Goal: Information Seeking & Learning: Find specific fact

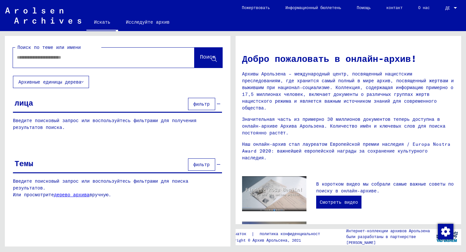
click at [205, 104] on font "фильтр" at bounding box center [201, 104] width 16 height 6
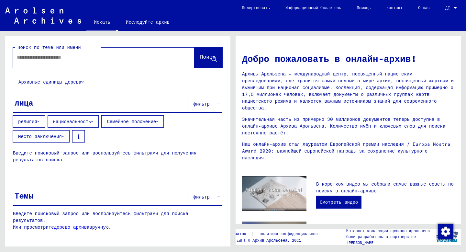
click at [52, 58] on input "text" at bounding box center [96, 57] width 158 height 7
paste input "**********"
drag, startPoint x: 34, startPoint y: 58, endPoint x: 4, endPoint y: 58, distance: 30.1
click at [4, 58] on div "**********" at bounding box center [116, 138] width 233 height 215
click at [210, 54] on font "Поиск" at bounding box center [208, 56] width 16 height 6
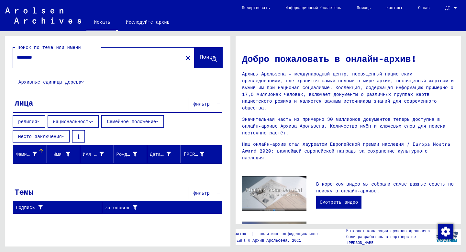
click at [30, 122] on font "религия" at bounding box center [27, 121] width 19 height 6
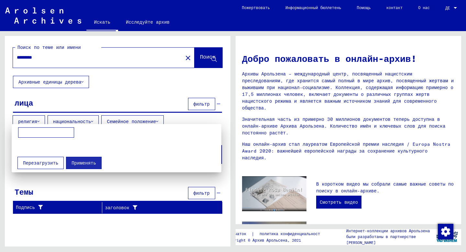
click at [33, 134] on input at bounding box center [46, 132] width 56 height 10
click at [101, 100] on div at bounding box center [233, 126] width 466 height 252
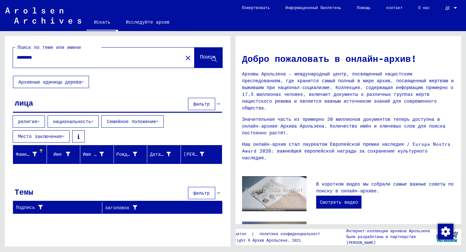
click at [89, 62] on div "*********" at bounding box center [94, 57] width 162 height 15
click at [84, 57] on input "*********" at bounding box center [96, 57] width 158 height 7
type input "*"
click at [206, 59] on font "Поиск" at bounding box center [208, 56] width 16 height 6
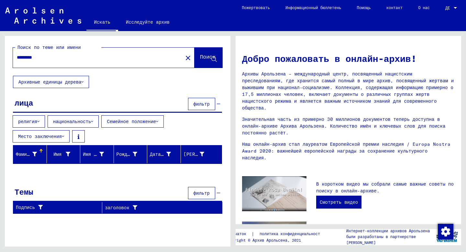
drag, startPoint x: 40, startPoint y: 59, endPoint x: 0, endPoint y: 59, distance: 40.4
click at [0, 59] on div "Поиск по теме или имени ********* close Поиск Архивные единицы дерева лица филь…" at bounding box center [116, 138] width 233 height 215
click at [202, 61] on span "Поиск" at bounding box center [208, 58] width 16 height 6
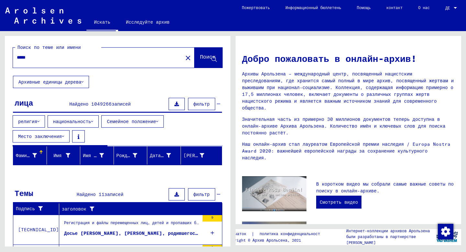
click at [86, 56] on input "*****" at bounding box center [96, 57] width 158 height 7
type input "*****"
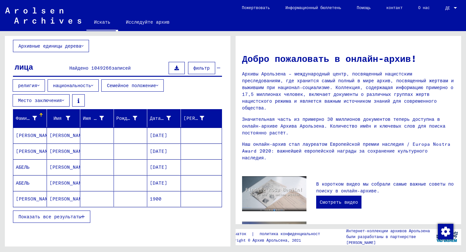
scroll to position [81, 0]
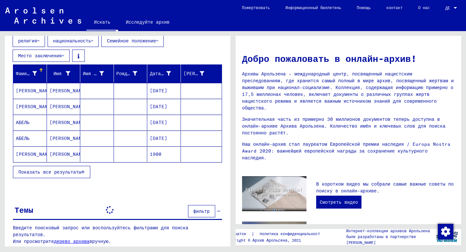
click at [62, 202] on div "Темы фильтр" at bounding box center [117, 210] width 209 height 17
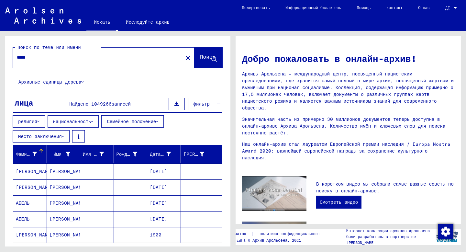
scroll to position [20, 0]
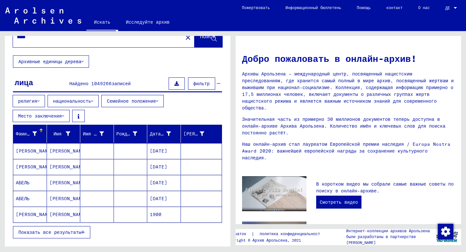
click at [57, 229] on font "Показать все результаты" at bounding box center [49, 232] width 63 height 6
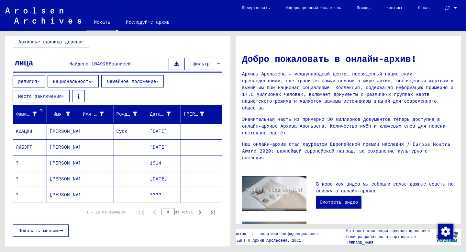
scroll to position [44, 0]
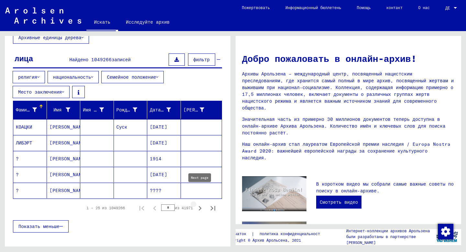
click at [199, 206] on icon "Следующая страница" at bounding box center [200, 208] width 3 height 5
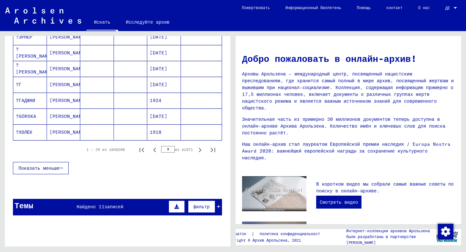
scroll to position [411, 0]
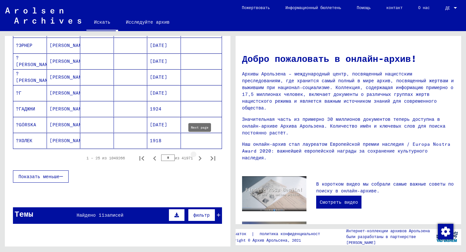
click at [200, 156] on icon "Следующая страница" at bounding box center [200, 158] width 3 height 5
type input "*"
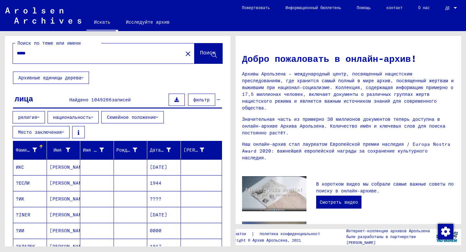
scroll to position [0, 0]
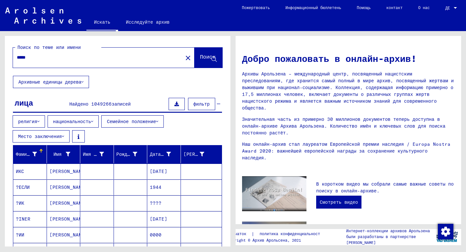
click at [80, 58] on input "*****" at bounding box center [96, 57] width 158 height 7
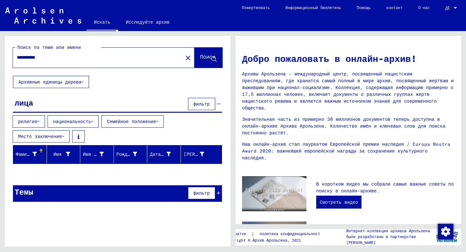
click at [202, 65] on button "Поиск" at bounding box center [208, 58] width 28 height 20
click at [79, 56] on input "**********" at bounding box center [96, 57] width 158 height 7
type input "*****"
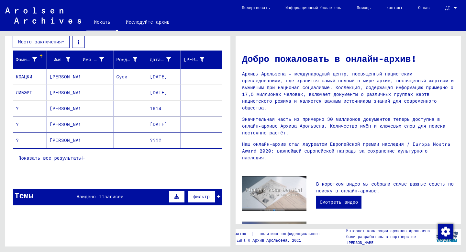
scroll to position [86, 0]
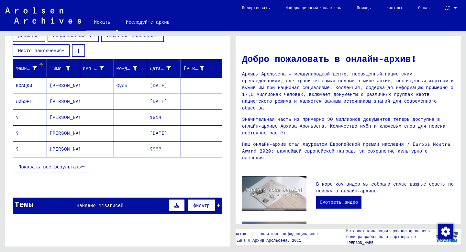
click at [45, 160] on button "Показать все результаты" at bounding box center [51, 166] width 77 height 12
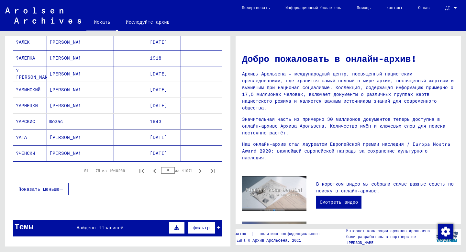
scroll to position [399, 0]
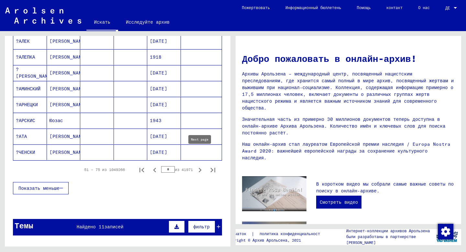
click at [198, 165] on icon "Следующая страница" at bounding box center [199, 169] width 9 height 9
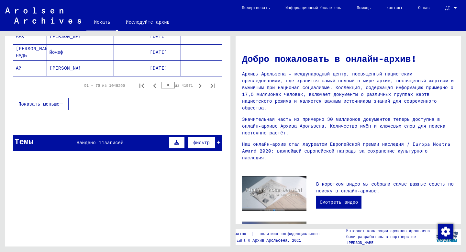
scroll to position [452, 0]
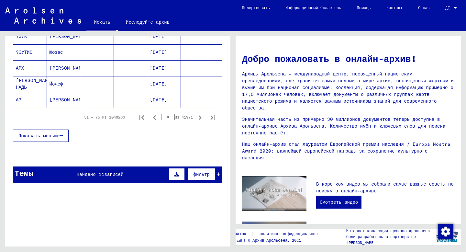
click at [100, 171] on font "Найдено 11" at bounding box center [91, 174] width 28 height 6
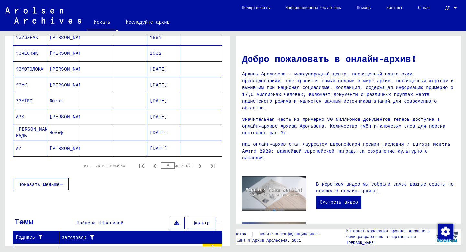
scroll to position [399, 0]
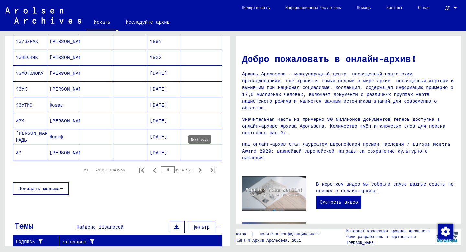
click at [199, 168] on icon "Следующая страница" at bounding box center [200, 170] width 3 height 5
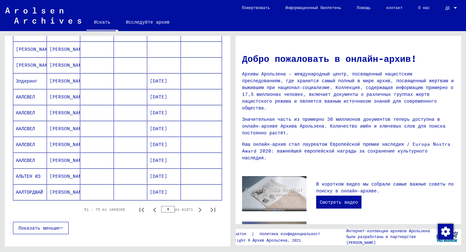
scroll to position [360, 0]
click at [200, 204] on icon "Следующая страница" at bounding box center [199, 208] width 9 height 9
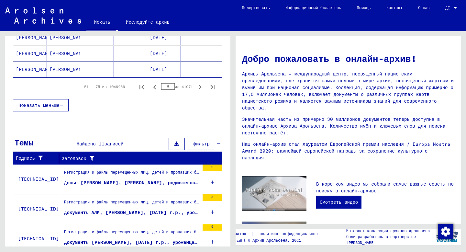
scroll to position [480, 0]
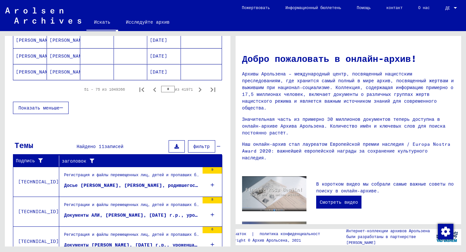
click at [202, 85] on icon "Следующая страница" at bounding box center [199, 89] width 9 height 9
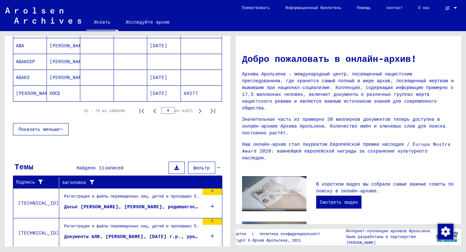
scroll to position [449, 0]
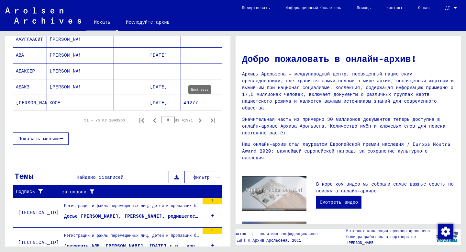
click at [199, 116] on icon "Следующая страница" at bounding box center [199, 120] width 9 height 9
type input "*"
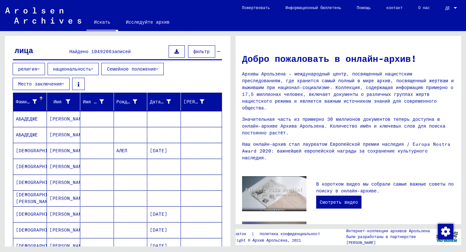
scroll to position [52, 0]
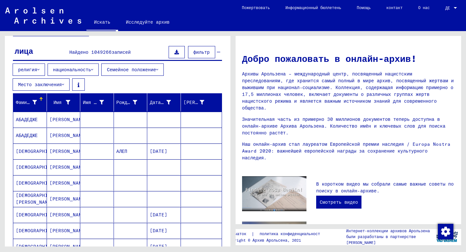
click at [70, 69] on font "национальность" at bounding box center [72, 70] width 38 height 6
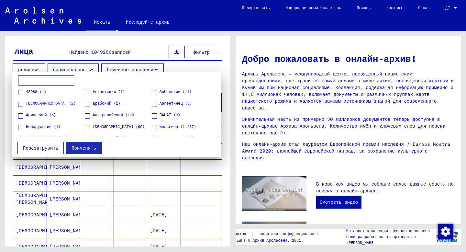
click at [70, 42] on div at bounding box center [233, 126] width 466 height 252
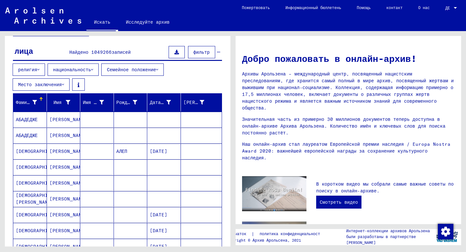
click at [27, 65] on button "религия" at bounding box center [29, 69] width 32 height 12
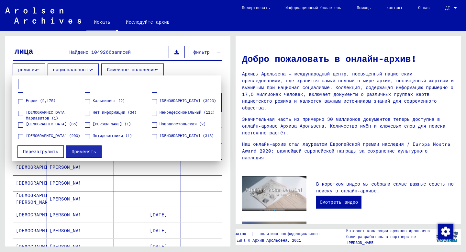
scroll to position [77, 0]
click at [23, 124] on span at bounding box center [20, 124] width 5 height 5
click at [81, 147] on button "Применять" at bounding box center [84, 151] width 36 height 12
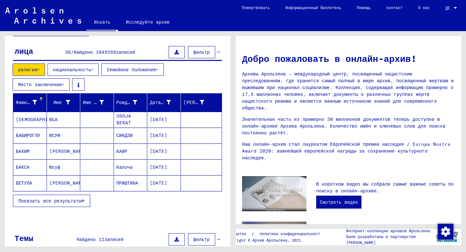
click at [56, 198] on font "Показать все результаты" at bounding box center [49, 201] width 63 height 6
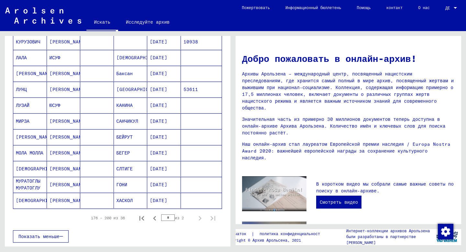
scroll to position [354, 0]
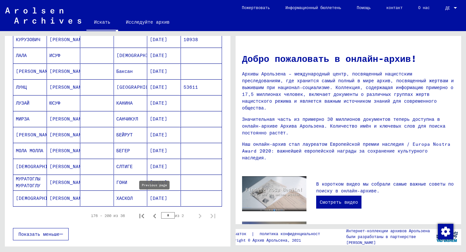
click at [153, 211] on icon "Предыдущая страница" at bounding box center [154, 215] width 9 height 9
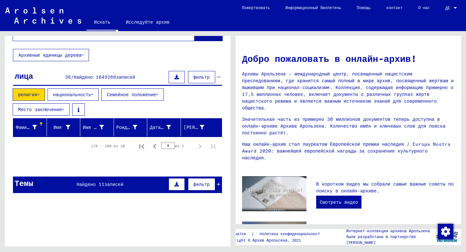
scroll to position [26, 0]
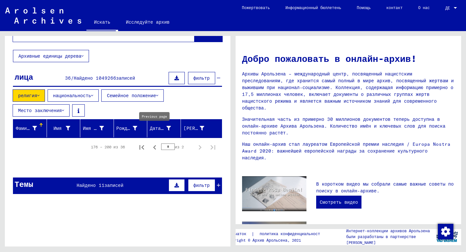
click at [154, 145] on icon "Предыдущая страница" at bounding box center [154, 147] width 3 height 5
type input "*"
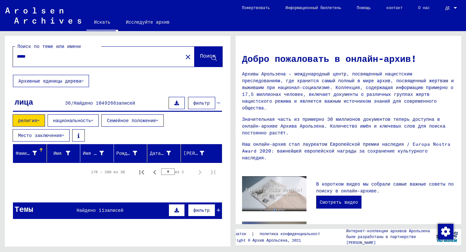
scroll to position [0, 0]
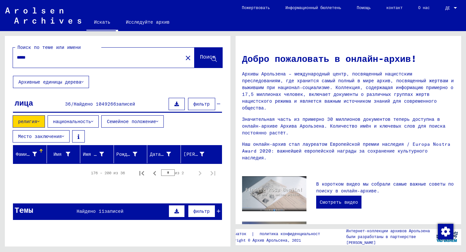
drag, startPoint x: 44, startPoint y: 60, endPoint x: 21, endPoint y: 60, distance: 23.0
click at [21, 60] on input "*****" at bounding box center [96, 57] width 158 height 7
type input "*"
click at [201, 56] on font "Поиск" at bounding box center [208, 56] width 16 height 6
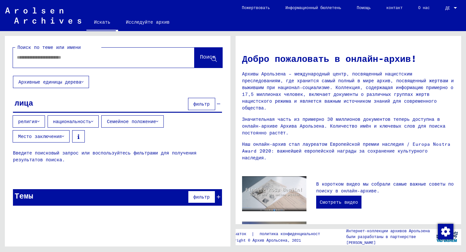
click at [98, 58] on input "text" at bounding box center [96, 57] width 158 height 7
type input "*****"
click at [203, 63] on button "Поиск" at bounding box center [208, 58] width 28 height 20
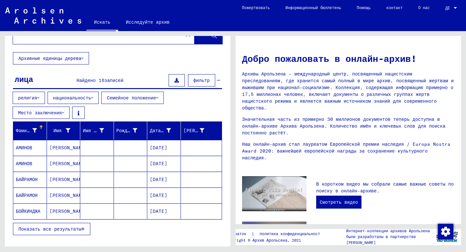
scroll to position [24, 0]
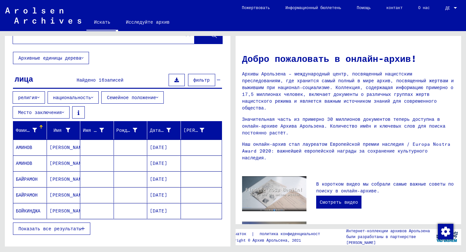
click at [52, 225] on font "Показать все результаты" at bounding box center [49, 228] width 63 height 6
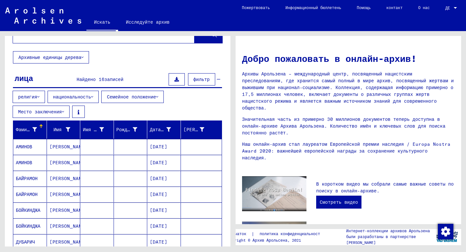
scroll to position [0, 0]
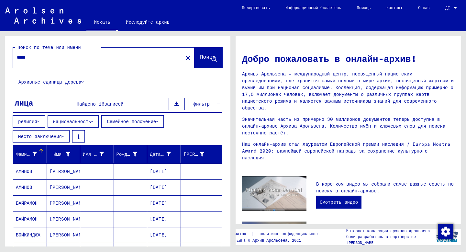
click at [24, 121] on font "религия" at bounding box center [27, 121] width 19 height 6
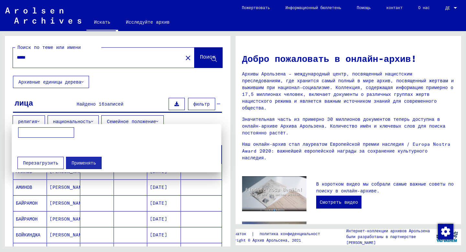
click at [35, 128] on input at bounding box center [46, 132] width 56 height 10
click at [41, 161] on font "Перезагрузить" at bounding box center [40, 163] width 35 height 6
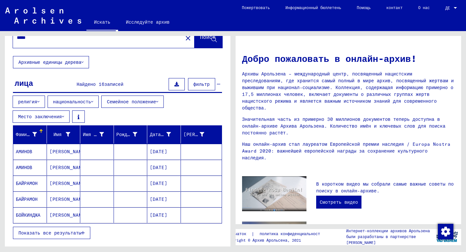
scroll to position [21, 0]
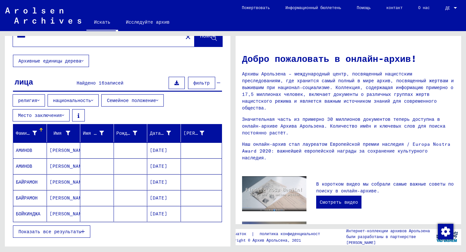
click at [69, 228] on font "Показать все результаты" at bounding box center [49, 231] width 63 height 6
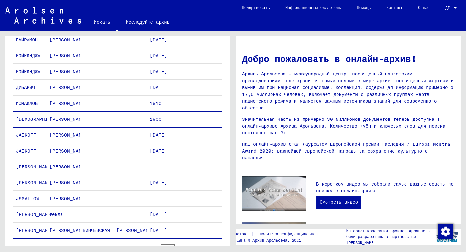
scroll to position [184, 0]
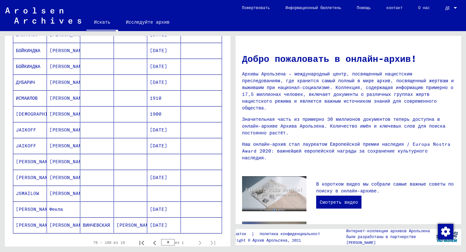
click at [100, 222] on font "ВИНЧЕВСКАЯ" at bounding box center [96, 225] width 27 height 6
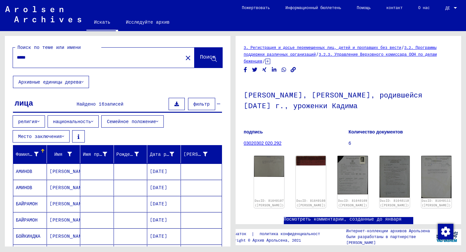
drag, startPoint x: 38, startPoint y: 57, endPoint x: 0, endPoint y: 57, distance: 37.5
click at [0, 57] on div "Поиск по теме или имени ***** close Поиск Архивные единицы дерева лица Найдено …" at bounding box center [116, 138] width 233 height 215
click at [55, 60] on input "text" at bounding box center [98, 57] width 162 height 7
paste input "**********"
type input "**********"
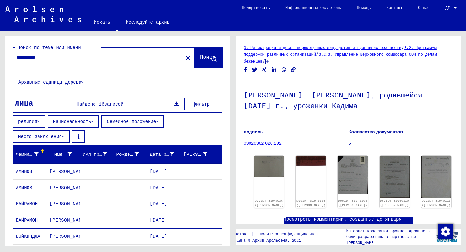
click at [209, 56] on font "Поиск" at bounding box center [208, 56] width 16 height 6
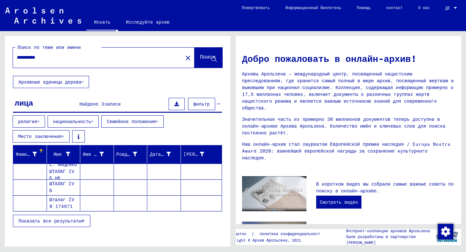
click at [60, 180] on font "ШТАЛАГ IV Б" at bounding box center [61, 186] width 25 height 13
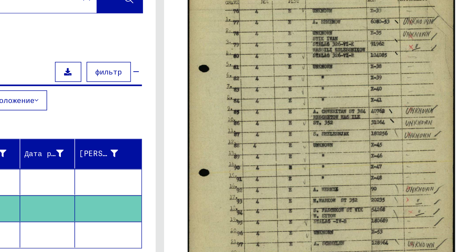
scroll to position [149, 0]
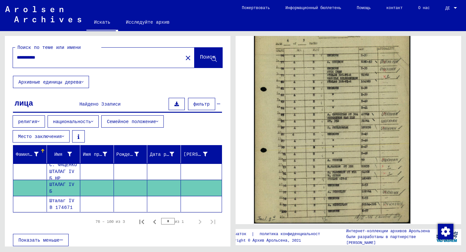
click at [67, 61] on div "**********" at bounding box center [96, 57] width 166 height 15
drag, startPoint x: 49, startPoint y: 57, endPoint x: 0, endPoint y: 57, distance: 49.5
click at [0, 57] on div "**********" at bounding box center [116, 138] width 233 height 215
type input "*"
type input "****"
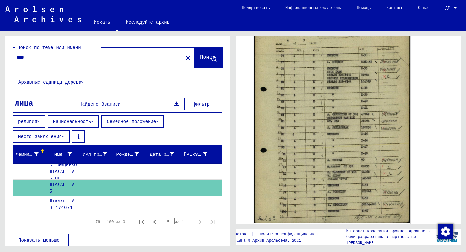
click at [198, 53] on button "Поиск" at bounding box center [208, 58] width 28 height 20
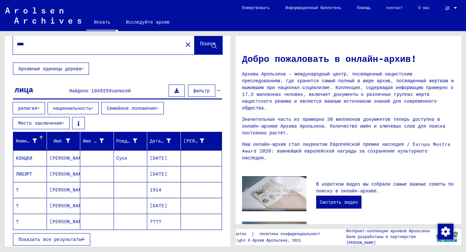
scroll to position [13, 0]
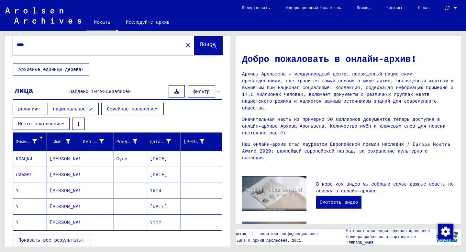
click at [70, 117] on button "Место заключения" at bounding box center [41, 123] width 57 height 12
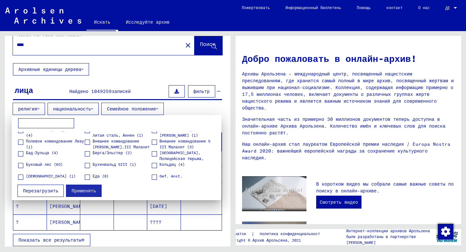
scroll to position [40, 0]
click at [62, 122] on input at bounding box center [46, 123] width 56 height 10
paste input "**********"
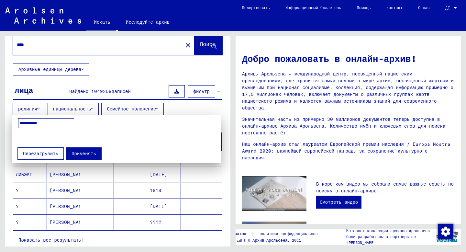
scroll to position [0, 0]
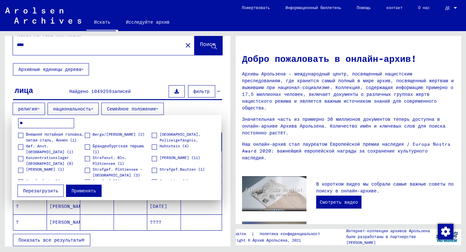
type input "*"
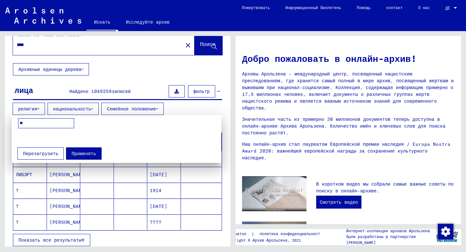
type input "*"
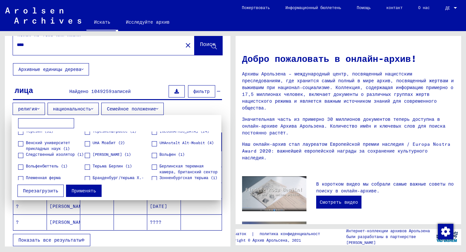
scroll to position [312, 0]
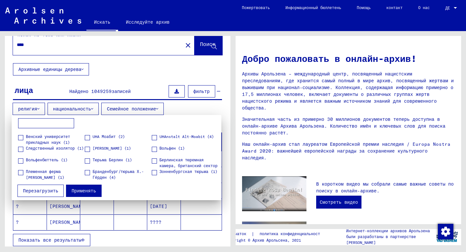
click at [53, 123] on input at bounding box center [46, 123] width 56 height 10
paste input "**********"
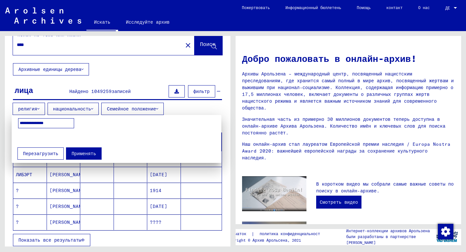
scroll to position [0, 0]
type input "*"
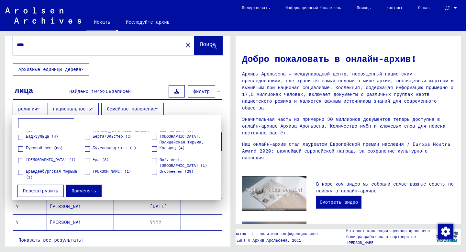
scroll to position [62, 0]
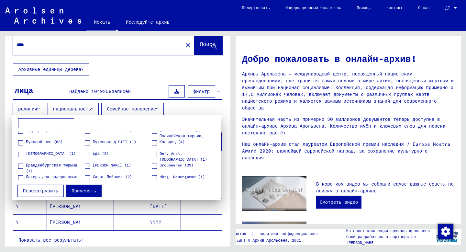
type input "*"
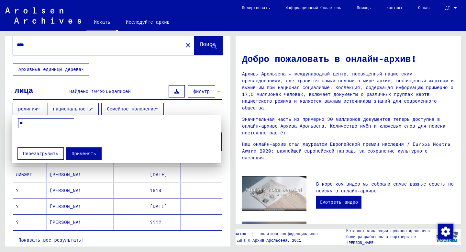
scroll to position [0, 0]
type input "*"
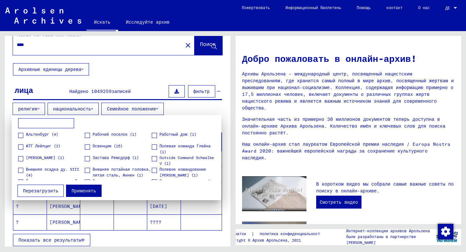
paste input "********"
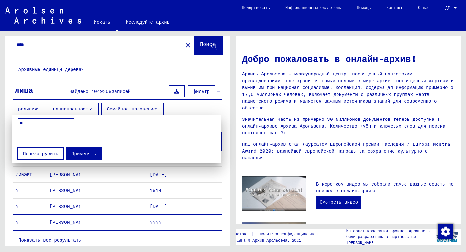
type input "*"
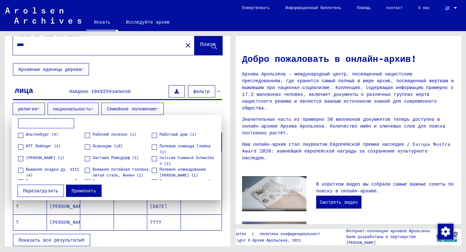
click at [130, 69] on div at bounding box center [233, 126] width 466 height 252
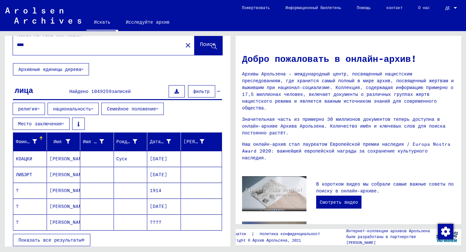
click at [67, 111] on font "национальность" at bounding box center [72, 109] width 38 height 6
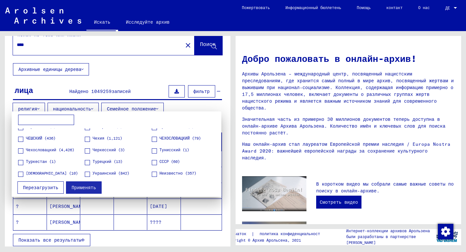
scroll to position [437, 0]
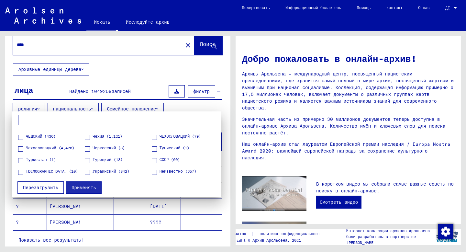
click at [88, 159] on span at bounding box center [87, 160] width 5 height 5
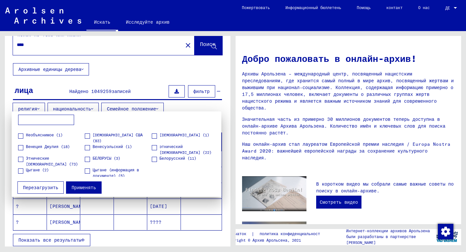
scroll to position [498, 0]
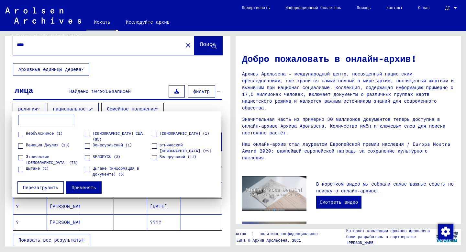
click at [78, 187] on font "Применять" at bounding box center [83, 187] width 25 height 6
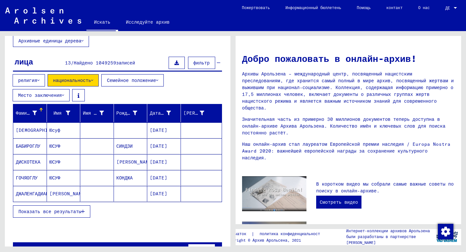
scroll to position [42, 0]
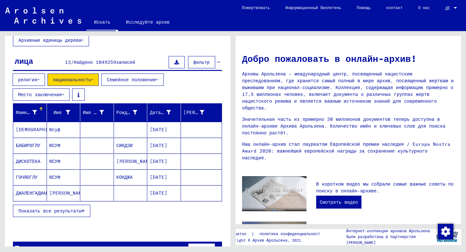
click at [59, 208] on font "Показать все результаты" at bounding box center [49, 211] width 63 height 6
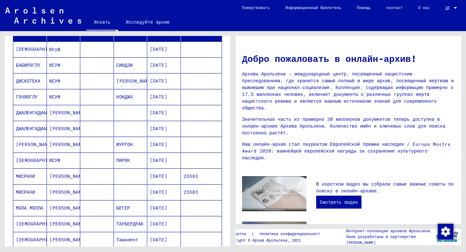
scroll to position [124, 0]
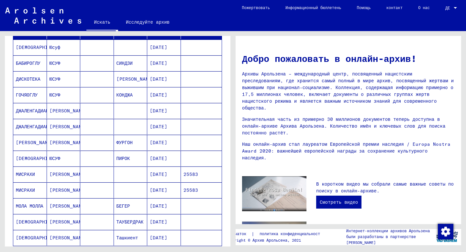
click at [31, 155] on font "[DEMOGRAPHIC_DATA]" at bounding box center [42, 158] width 52 height 6
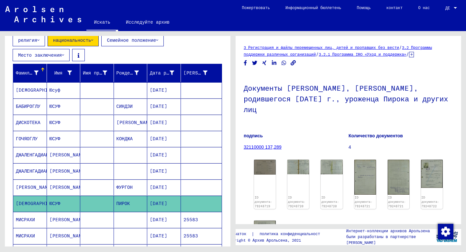
scroll to position [82, 0]
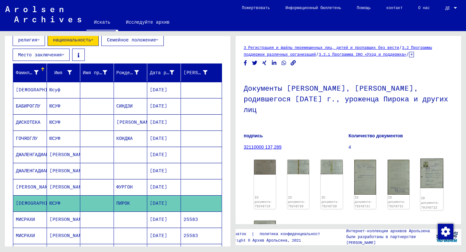
click at [428, 162] on img at bounding box center [431, 173] width 23 height 30
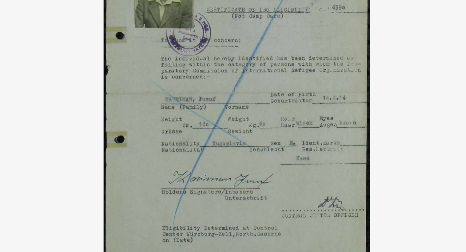
click at [311, 118] on img at bounding box center [233, 109] width 329 height 187
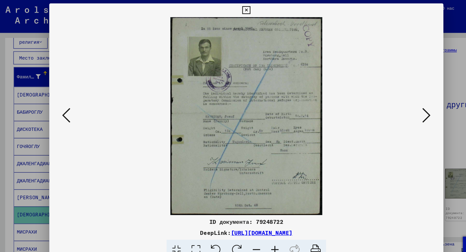
click at [427, 44] on div at bounding box center [233, 126] width 466 height 252
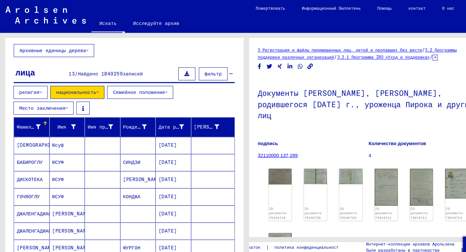
scroll to position [34, 0]
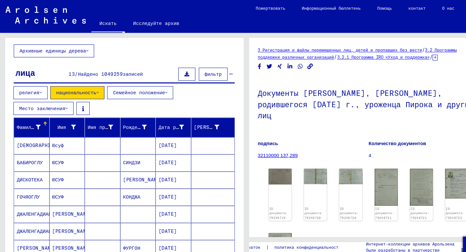
click at [37, 118] on icon at bounding box center [36, 120] width 5 height 5
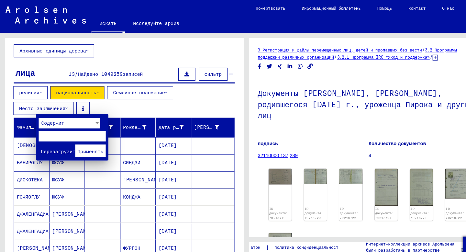
click at [56, 129] on input "text" at bounding box center [68, 129] width 63 height 10
type input "*"
click at [92, 143] on font "Применять" at bounding box center [85, 143] width 25 height 6
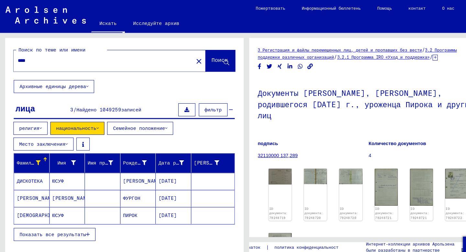
click at [71, 117] on button "национальность" at bounding box center [73, 121] width 51 height 12
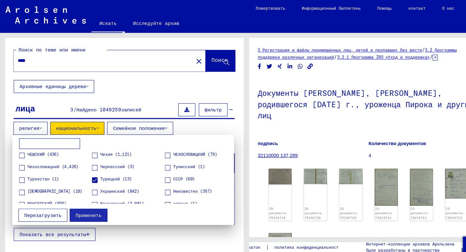
scroll to position [439, 0]
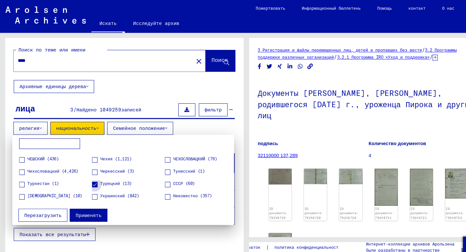
click at [89, 175] on span at bounding box center [89, 174] width 5 height 5
click at [77, 203] on font "Применять" at bounding box center [83, 203] width 25 height 6
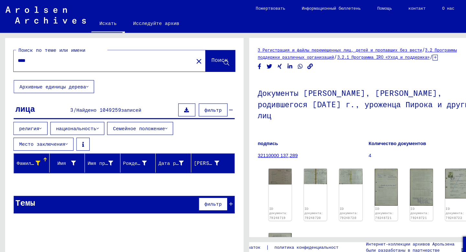
click at [205, 59] on font "Поиск" at bounding box center [208, 56] width 16 height 6
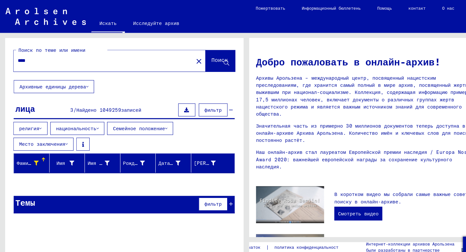
click at [63, 120] on font "национальность" at bounding box center [72, 121] width 38 height 6
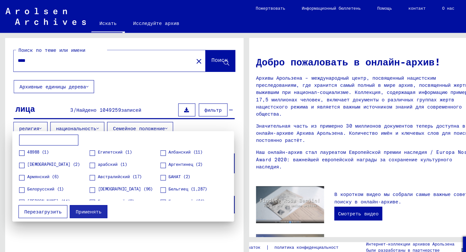
click at [65, 118] on div at bounding box center [233, 126] width 466 height 252
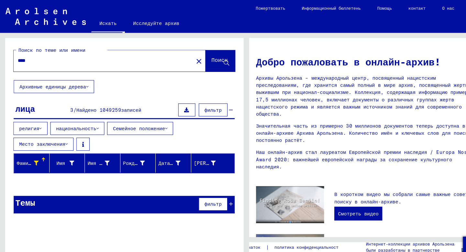
click at [27, 121] on font "религия" at bounding box center [27, 121] width 19 height 6
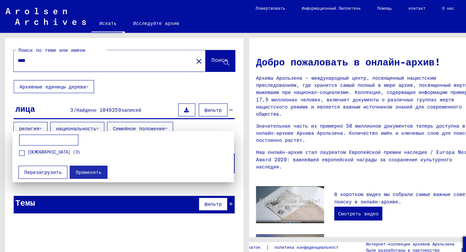
click at [29, 118] on div at bounding box center [233, 126] width 466 height 252
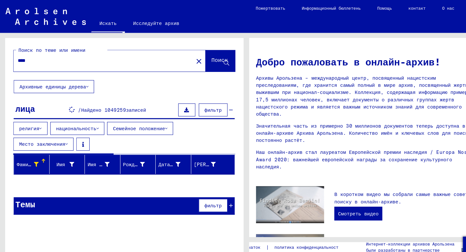
click at [33, 153] on icon at bounding box center [34, 155] width 5 height 5
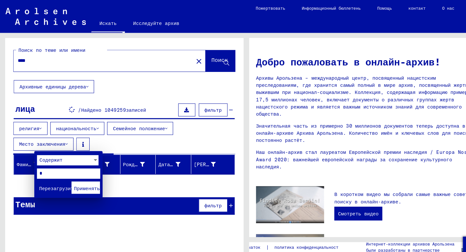
click at [102, 85] on div at bounding box center [233, 126] width 466 height 252
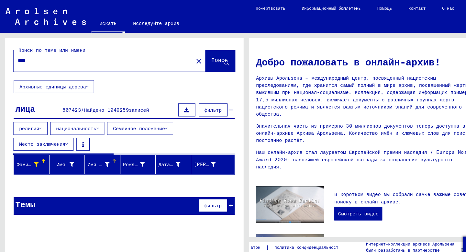
click at [104, 152] on div "Имя при рождении" at bounding box center [94, 155] width 23 height 7
click at [100, 152] on font "Имя при рождении" at bounding box center [105, 155] width 44 height 6
click at [134, 152] on font "Рождение" at bounding box center [127, 155] width 22 height 6
click at [121, 152] on font "Рождение" at bounding box center [127, 155] width 22 height 6
click at [119, 152] on font "Рождение" at bounding box center [127, 155] width 22 height 6
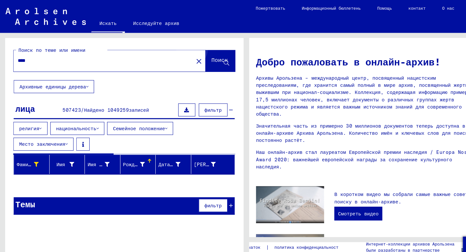
click at [204, 55] on font "Поиск" at bounding box center [208, 56] width 16 height 6
